Goal: Information Seeking & Learning: Learn about a topic

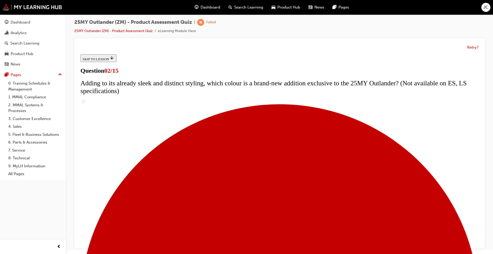
scroll to position [78, 0]
checkbox input "true"
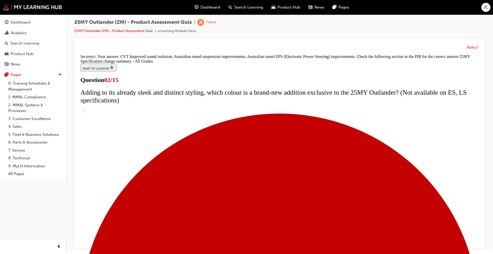
scroll to position [159, 0]
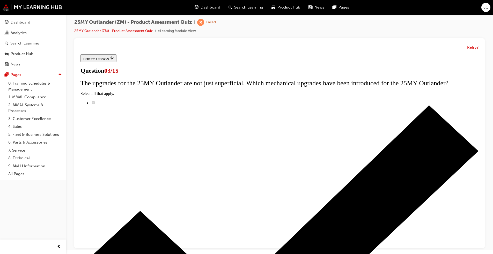
radio input "true"
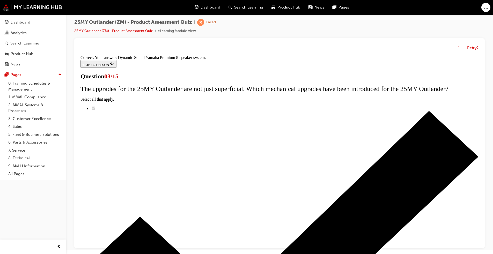
scroll to position [68, 0]
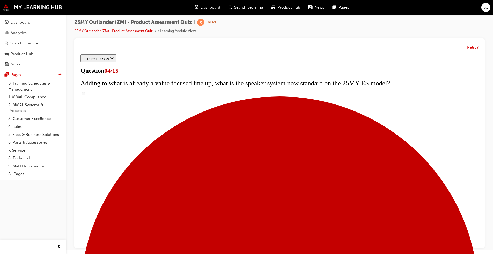
scroll to position [0, 0]
checkbox input "true"
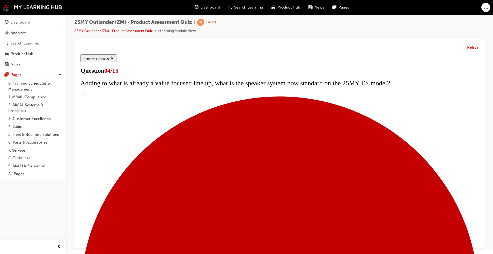
checkbox input "true"
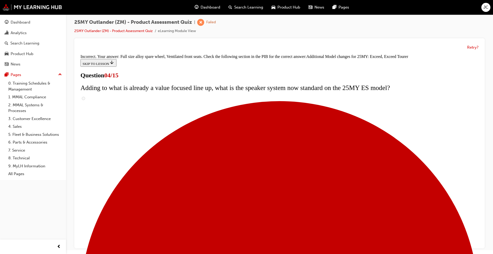
scroll to position [179, 0]
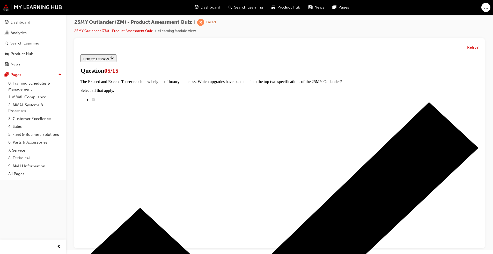
scroll to position [0, 0]
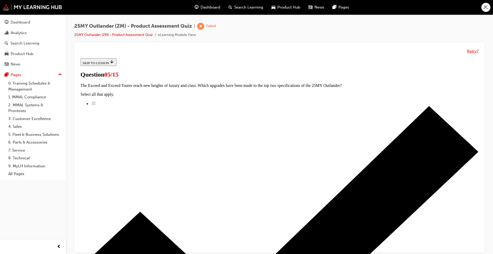
click at [475, 50] on button "Retry?" at bounding box center [472, 51] width 11 height 6
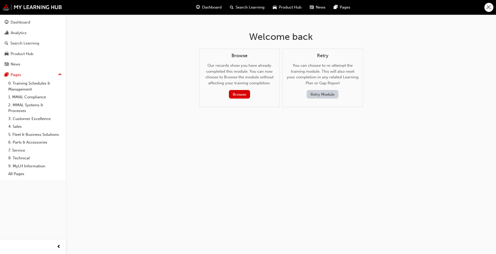
click at [324, 93] on button "Retry Module" at bounding box center [323, 94] width 32 height 9
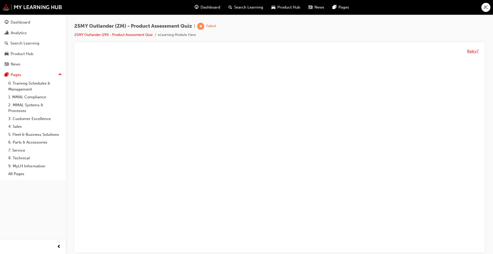
click at [473, 51] on button "Retry?" at bounding box center [472, 51] width 11 height 6
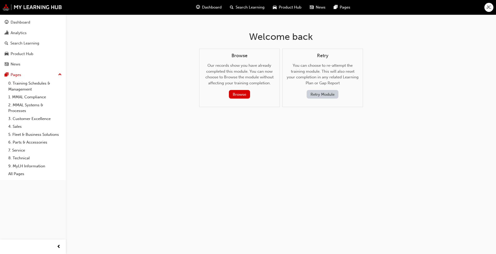
click at [325, 93] on button "Retry Module" at bounding box center [323, 94] width 32 height 9
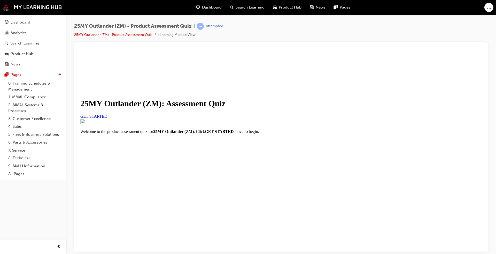
scroll to position [42, 0]
click at [108, 118] on span "GET STARTED" at bounding box center [93, 116] width 27 height 4
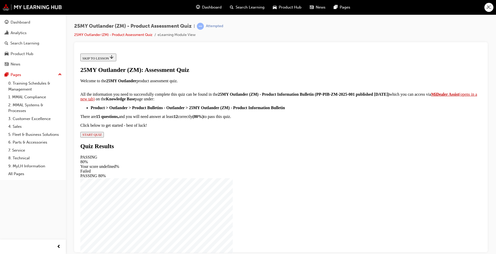
click at [102, 136] on span "START QUIZ" at bounding box center [91, 134] width 19 height 4
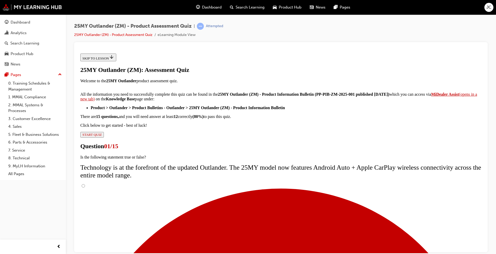
click at [85, 184] on input "True" at bounding box center [83, 185] width 3 height 3
radio input "true"
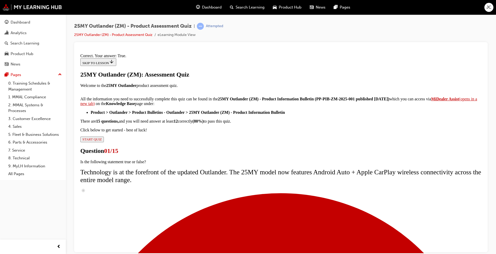
scroll to position [44, 0]
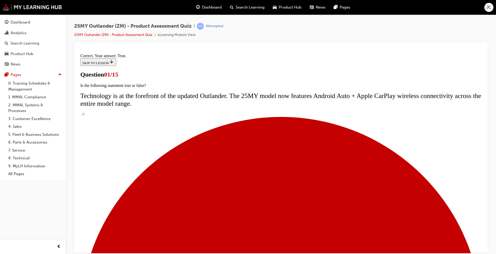
scroll to position [36, 0]
radio input "true"
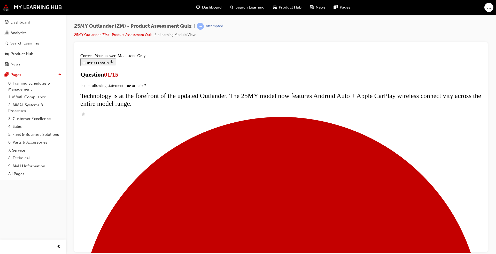
scroll to position [109, 0]
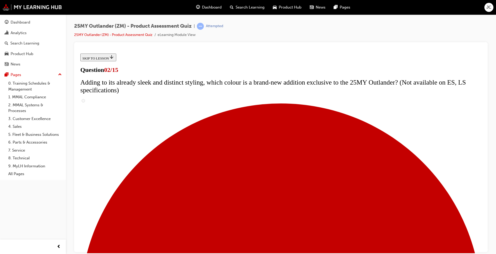
scroll to position [48, 0]
checkbox input "true"
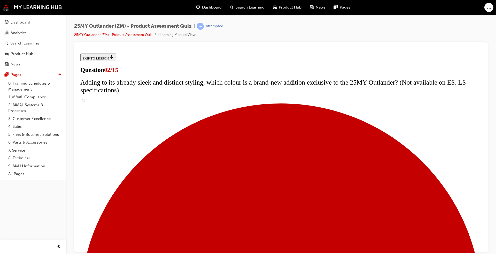
checkbox input "true"
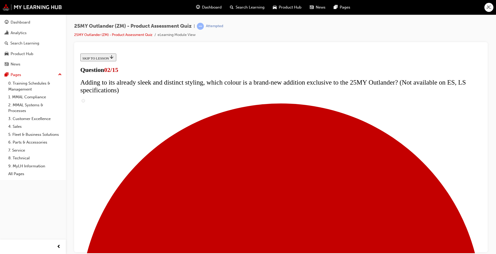
checkbox input "false"
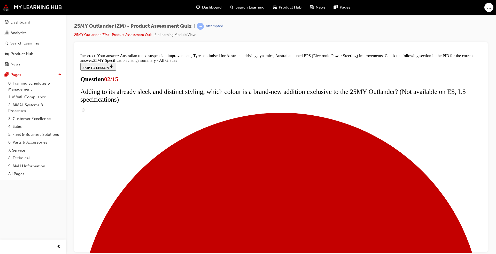
scroll to position [0, 0]
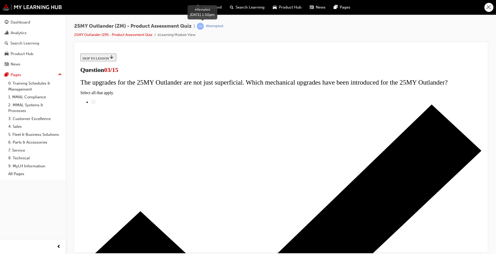
click at [218, 28] on div "Attempted" at bounding box center [214, 26] width 17 height 5
click at [204, 26] on div at bounding box center [200, 26] width 7 height 7
click at [199, 23] on div at bounding box center [200, 26] width 7 height 7
click at [118, 28] on span "25MY Outlander (ZM) - Product Assessment Quiz" at bounding box center [133, 26] width 118 height 6
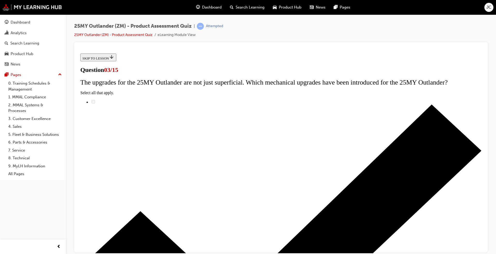
click at [126, 37] on li "25MY Outlander (ZM) - Product Assessment Quiz" at bounding box center [116, 35] width 84 height 6
click at [127, 32] on li "25MY Outlander (ZM) - Product Assessment Quiz" at bounding box center [116, 35] width 84 height 6
click at [126, 34] on link "25MY Outlander (ZM) - Product Assessment Quiz" at bounding box center [113, 35] width 78 height 4
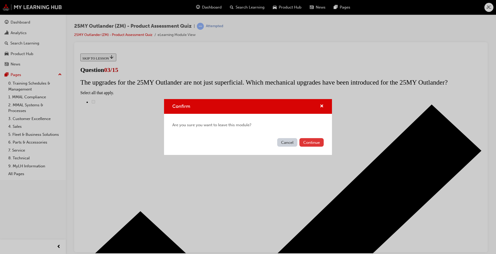
click at [313, 143] on button "Continue" at bounding box center [312, 142] width 24 height 9
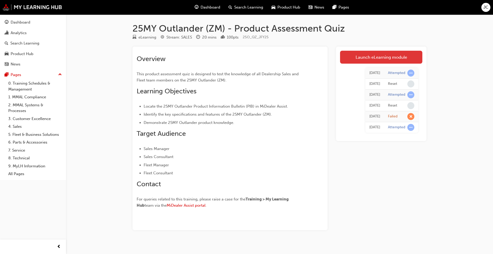
click at [369, 56] on link "Launch eLearning module" at bounding box center [381, 57] width 82 height 13
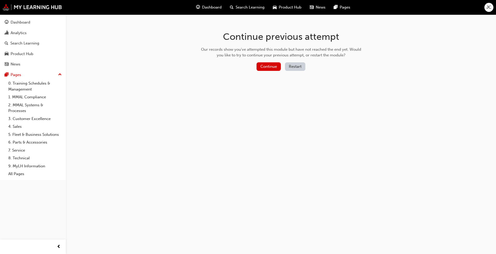
click at [296, 67] on button "Restart" at bounding box center [295, 66] width 20 height 9
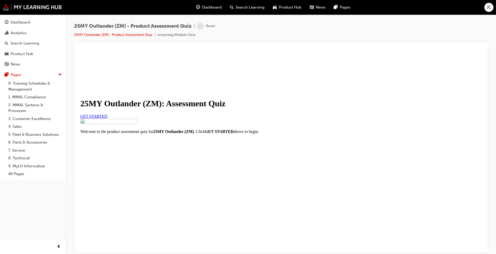
scroll to position [42, 0]
click at [108, 117] on link "GET STARTED" at bounding box center [93, 116] width 27 height 4
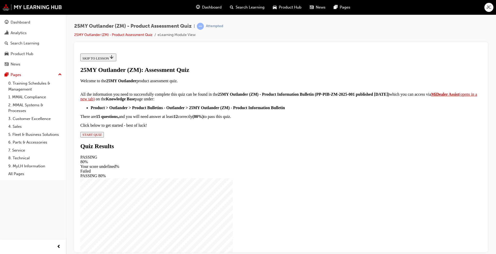
scroll to position [68, 0]
click at [102, 136] on span "START QUIZ" at bounding box center [91, 134] width 19 height 4
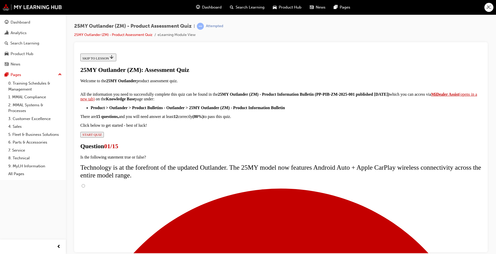
click at [85, 184] on input "True" at bounding box center [83, 185] width 3 height 3
radio input "true"
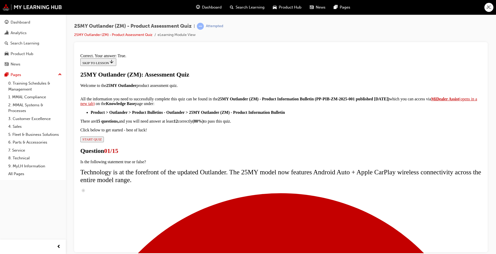
scroll to position [44, 0]
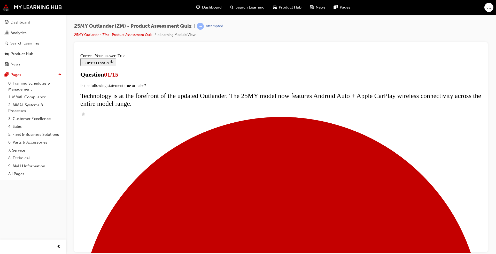
scroll to position [42, 0]
radio input "true"
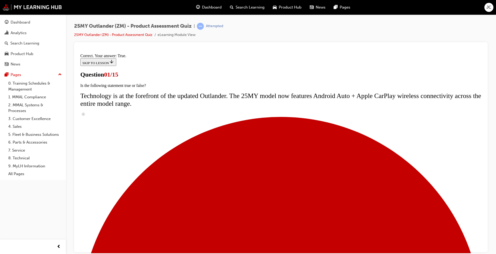
radio input "true"
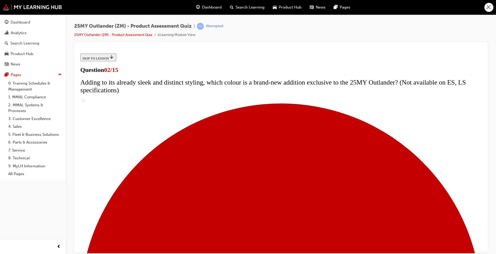
scroll to position [78, 0]
checkbox input "true"
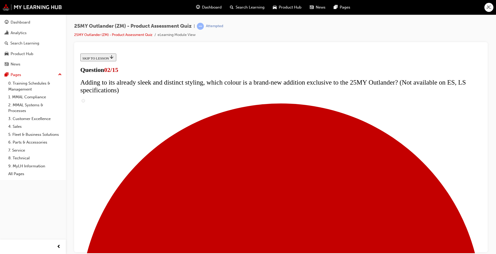
checkbox input "true"
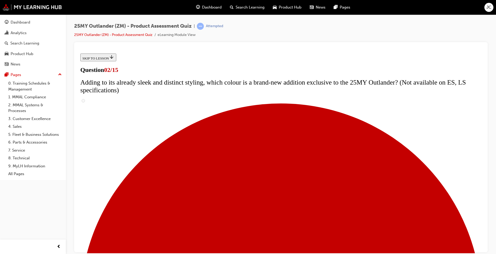
checkbox input "true"
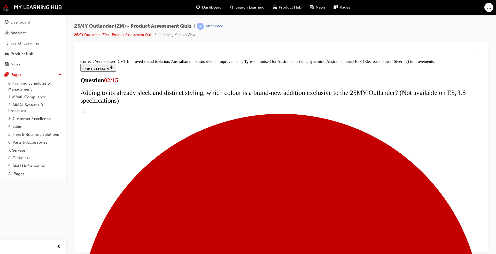
scroll to position [127, 0]
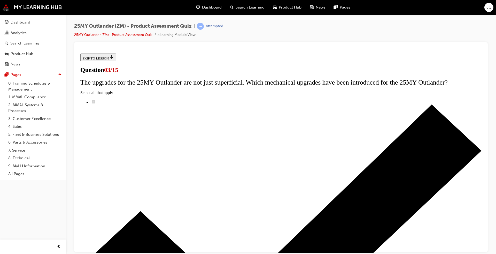
scroll to position [41, 0]
radio input "true"
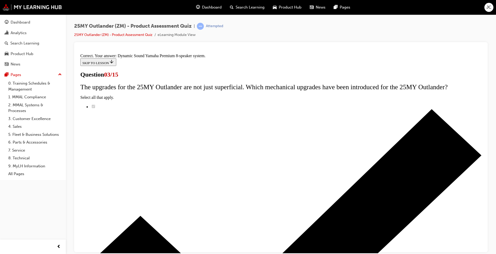
scroll to position [68, 0]
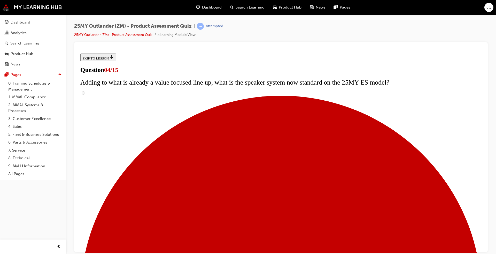
scroll to position [52, 0]
drag, startPoint x: 199, startPoint y: 123, endPoint x: 202, endPoint y: 136, distance: 13.5
checkbox input "true"
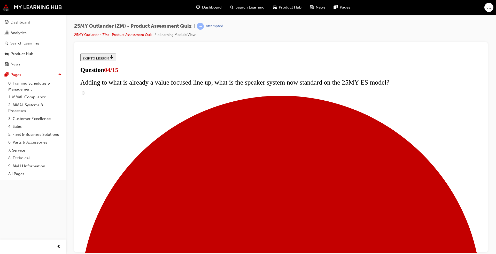
checkbox input "true"
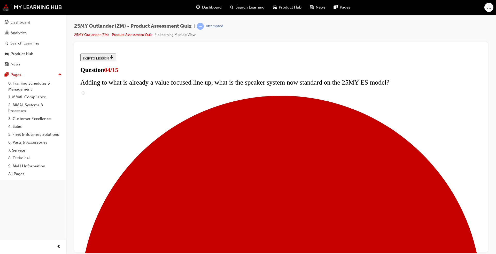
checkbox input "true"
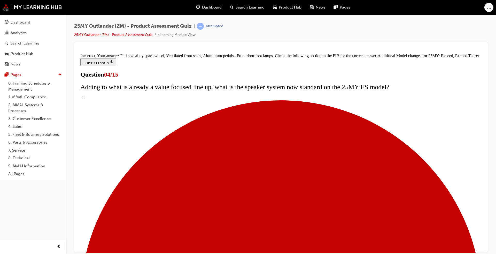
scroll to position [0, 0]
click at [212, 26] on div "Attempted" at bounding box center [214, 26] width 17 height 5
click at [135, 34] on link "25MY Outlander (ZM) - Product Assessment Quiz" at bounding box center [113, 35] width 78 height 4
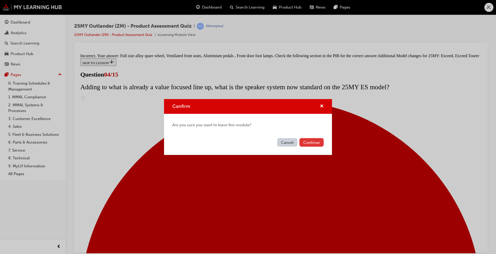
click at [314, 140] on button "Continue" at bounding box center [312, 142] width 24 height 9
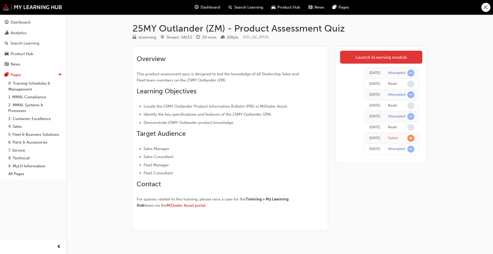
click at [390, 58] on link "Launch eLearning module" at bounding box center [381, 57] width 82 height 13
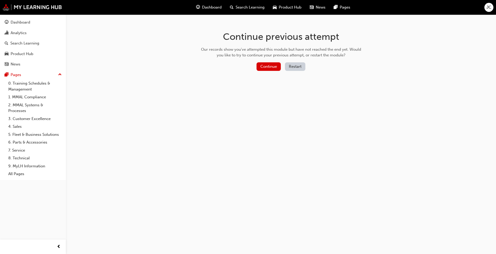
click at [296, 67] on button "Restart" at bounding box center [295, 66] width 20 height 9
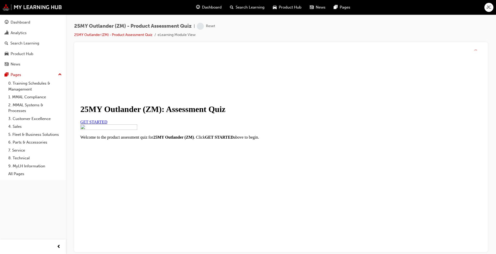
scroll to position [26, 0]
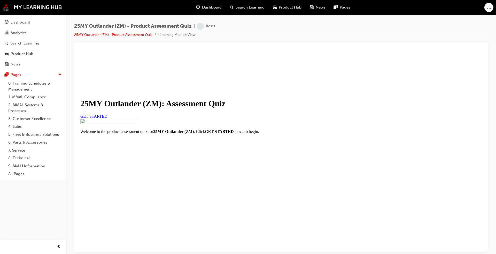
click at [108, 118] on span "GET STARTED" at bounding box center [93, 116] width 27 height 4
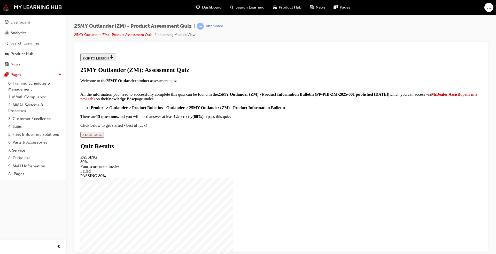
click at [102, 136] on span "START QUIZ" at bounding box center [91, 134] width 19 height 4
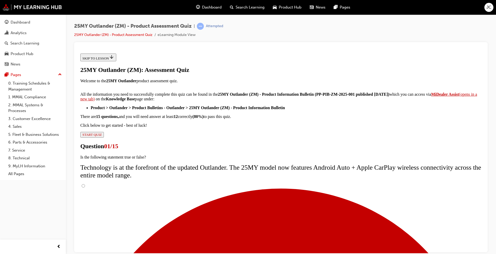
scroll to position [28, 0]
click at [85, 184] on input "True" at bounding box center [83, 185] width 3 height 3
radio input "true"
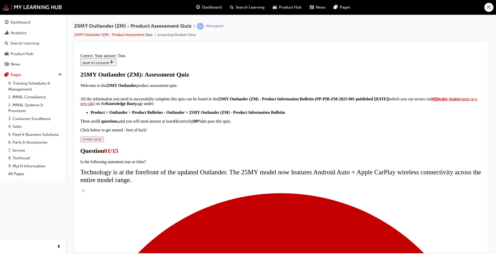
scroll to position [44, 0]
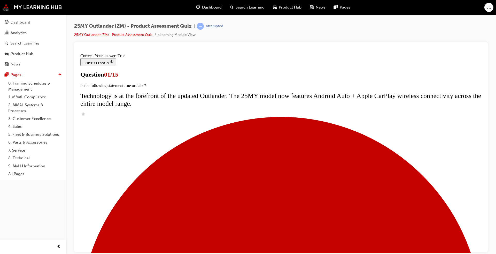
scroll to position [42, 0]
radio input "true"
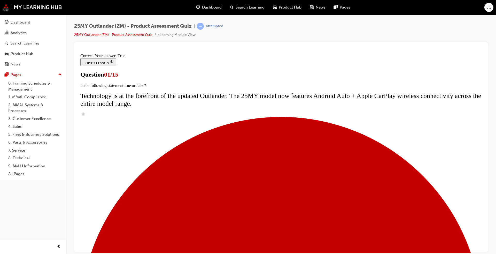
radio input "true"
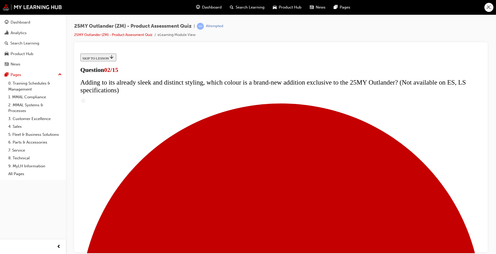
scroll to position [52, 0]
checkbox input "true"
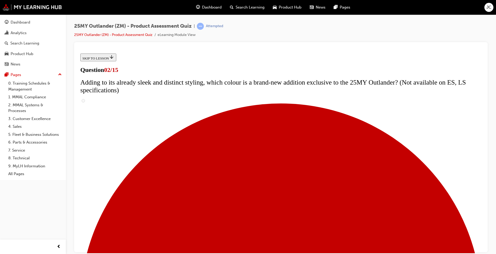
checkbox input "true"
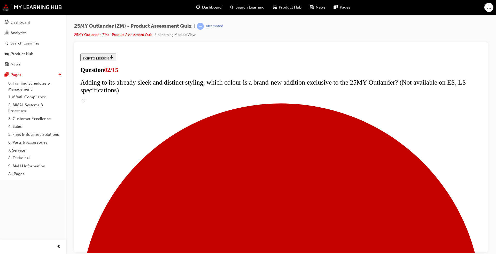
checkbox input "true"
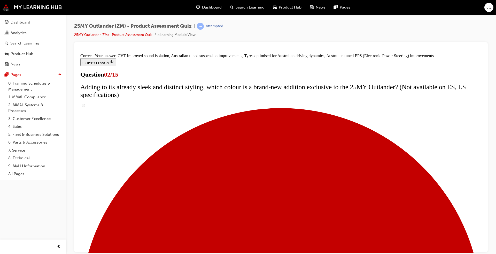
scroll to position [127, 0]
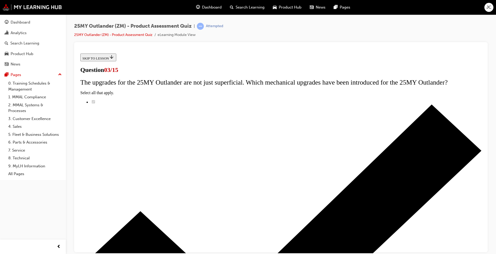
scroll to position [41, 0]
radio input "true"
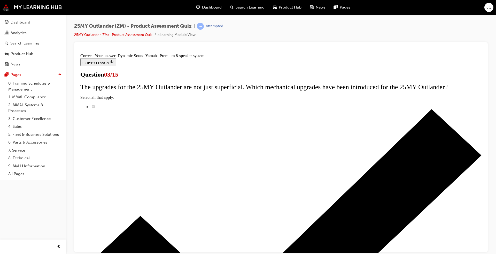
scroll to position [68, 0]
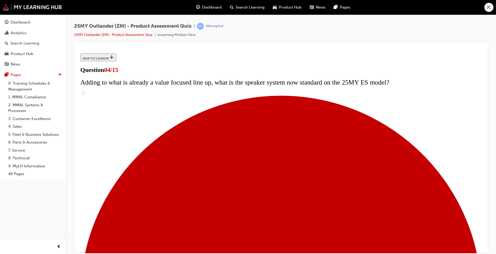
scroll to position [26, 0]
checkbox input "true"
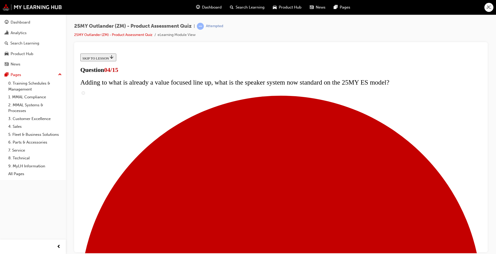
checkbox input "true"
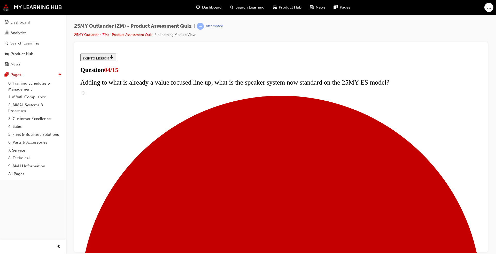
checkbox input "true"
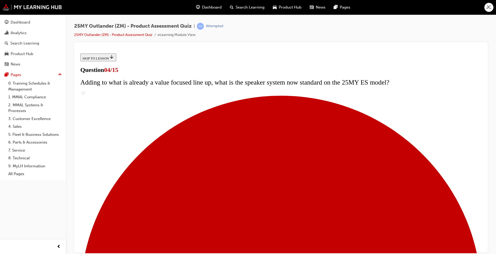
checkbox input "true"
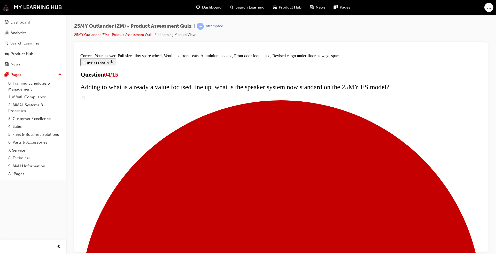
scroll to position [148, 0]
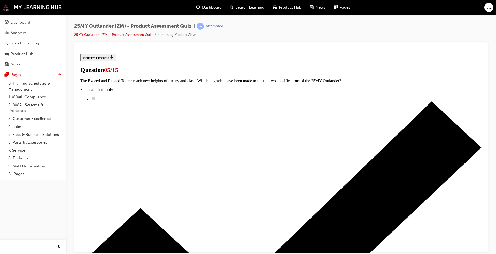
scroll to position [52, 0]
radio input "true"
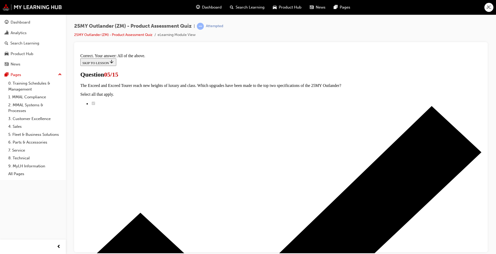
scroll to position [109, 0]
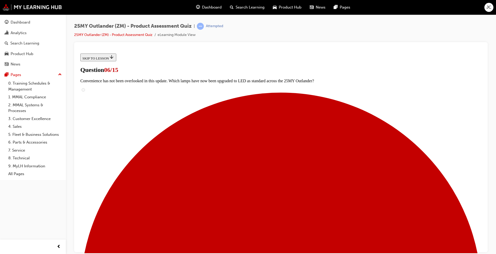
scroll to position [64, 0]
radio input "true"
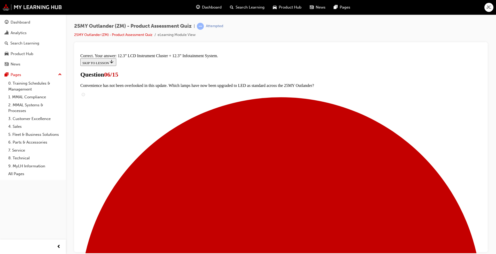
scroll to position [158, 0]
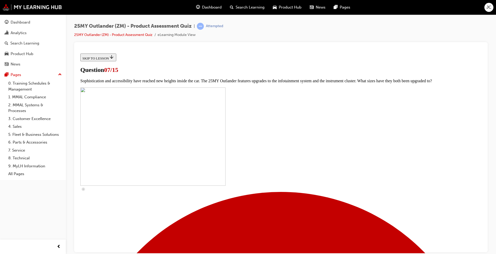
scroll to position [181, 0]
checkbox input "true"
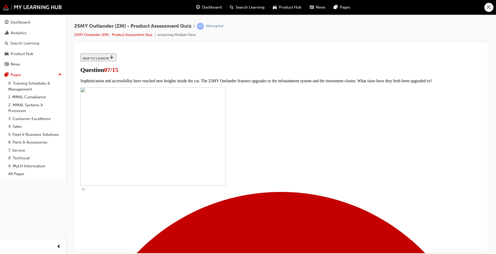
checkbox input "true"
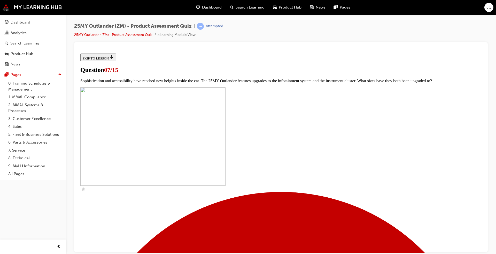
checkbox input "true"
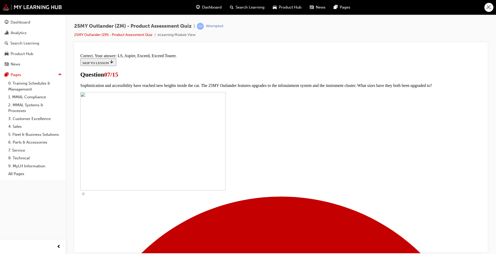
scroll to position [217, 0]
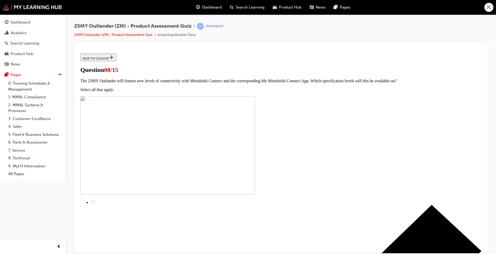
scroll to position [41, 0]
radio input "true"
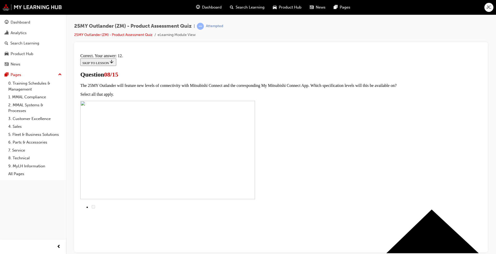
scroll to position [68, 0]
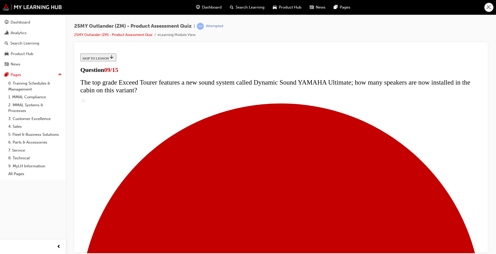
scroll to position [182, 0]
radio input "true"
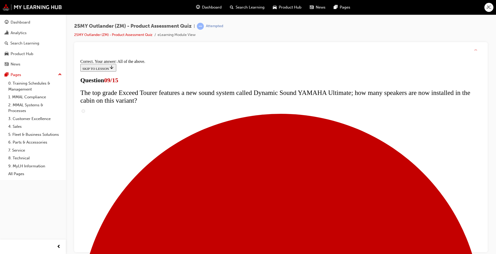
scroll to position [253, 0]
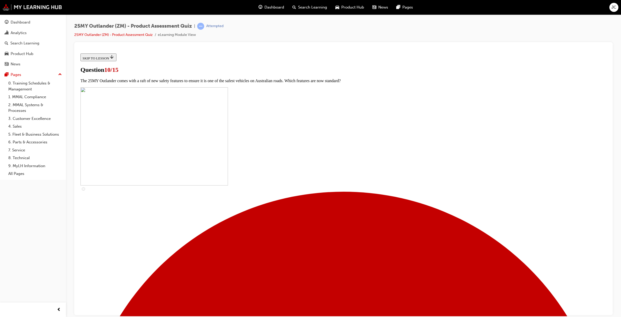
scroll to position [47, 0]
checkbox input "true"
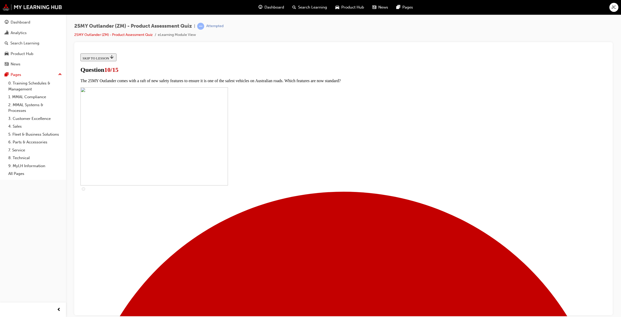
checkbox input "true"
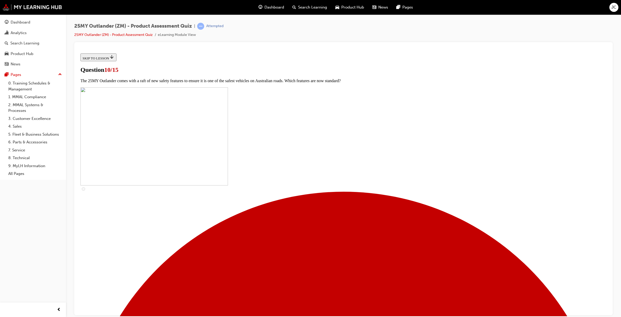
checkbox input "true"
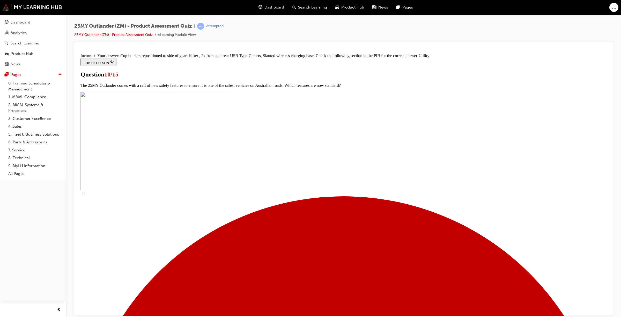
scroll to position [173, 0]
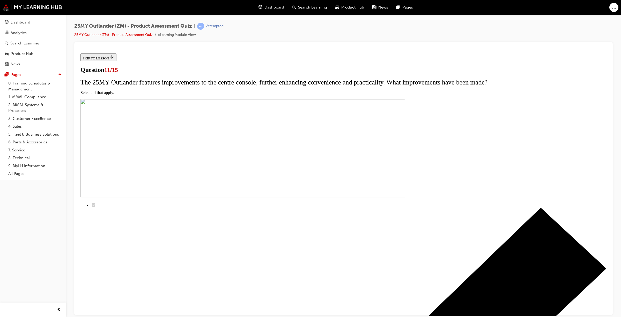
checkbox input "true"
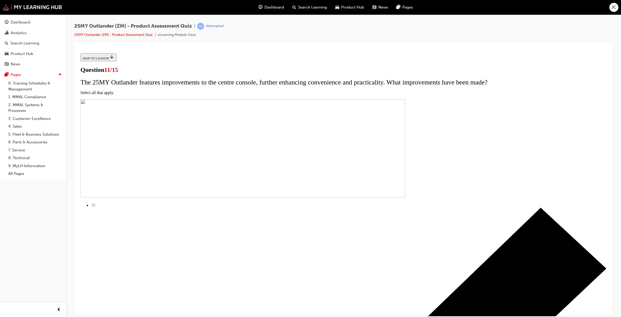
checkbox input "true"
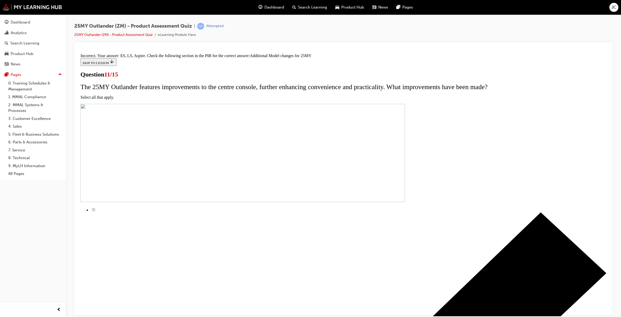
scroll to position [74, 0]
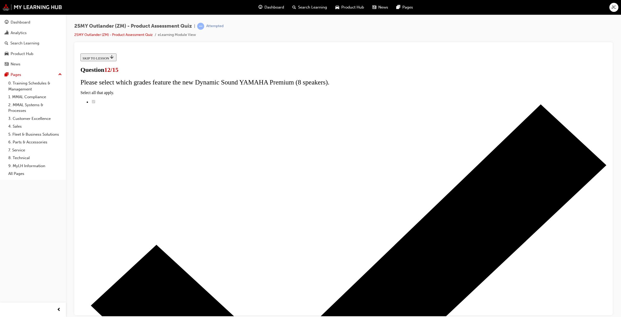
scroll to position [0, 0]
radio input "true"
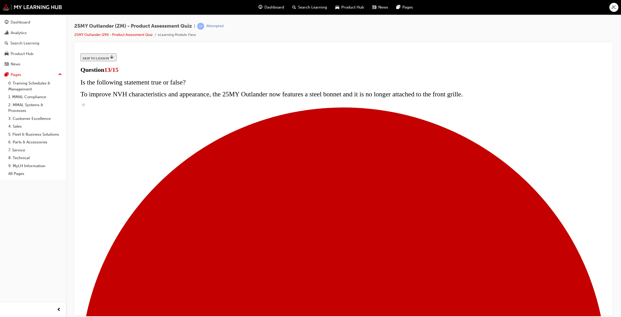
radio input "true"
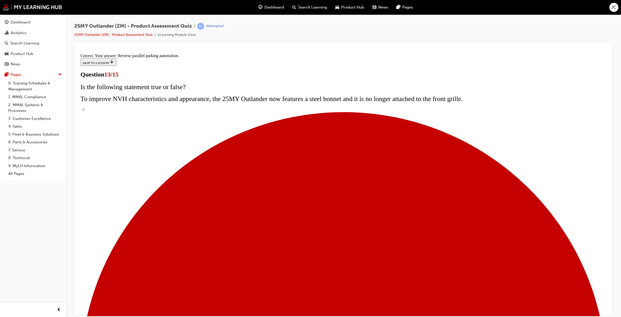
scroll to position [55, 0]
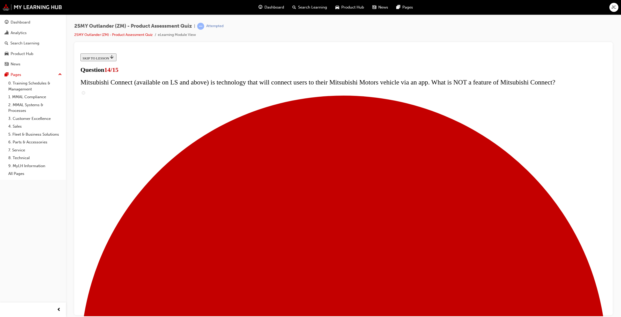
scroll to position [69, 0]
radio input "true"
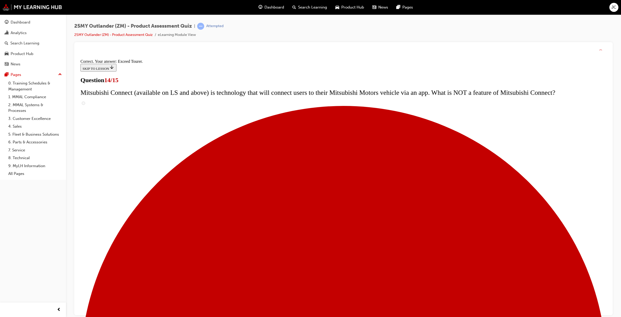
scroll to position [136, 0]
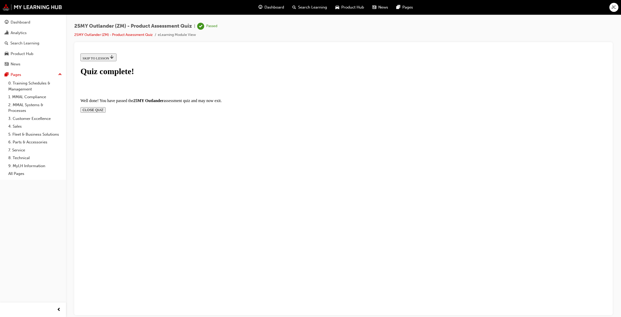
click at [105, 107] on button "CLOSE QUIZ" at bounding box center [92, 109] width 25 height 5
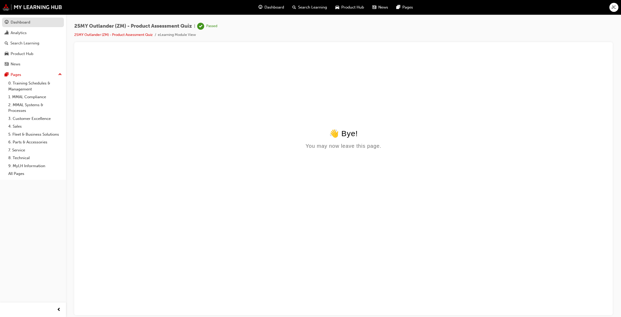
click at [26, 23] on div "Dashboard" at bounding box center [21, 22] width 20 height 6
